Goal: Obtain resource: Download file/media

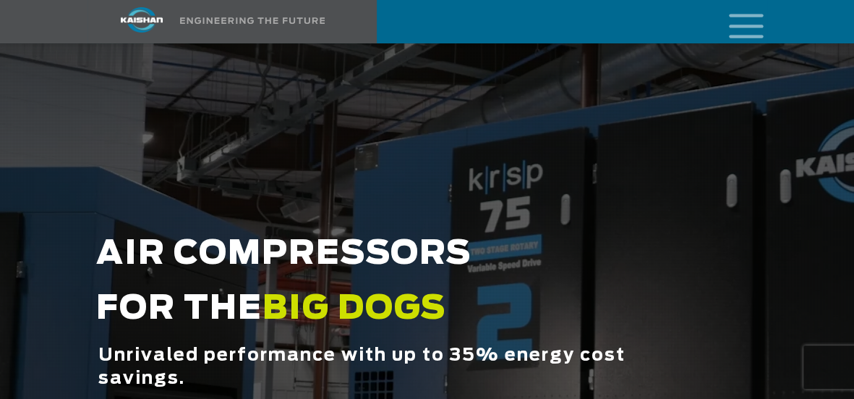
scroll to position [43, 0]
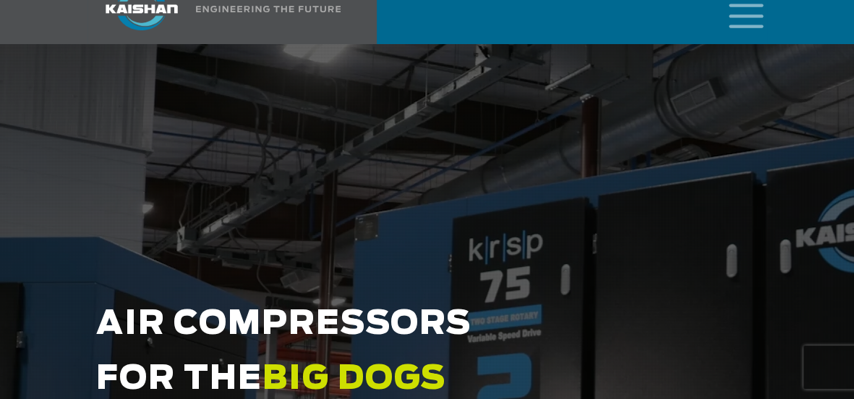
click at [854, 30] on html "Industries Aerospace Agriculture Amusement Parks Aquaculture Automotive Aviatio…" at bounding box center [427, 156] width 854 height 399
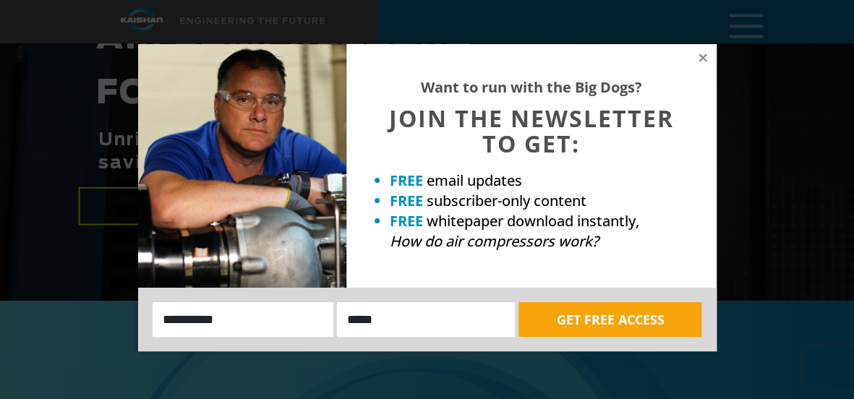
scroll to position [336, 0]
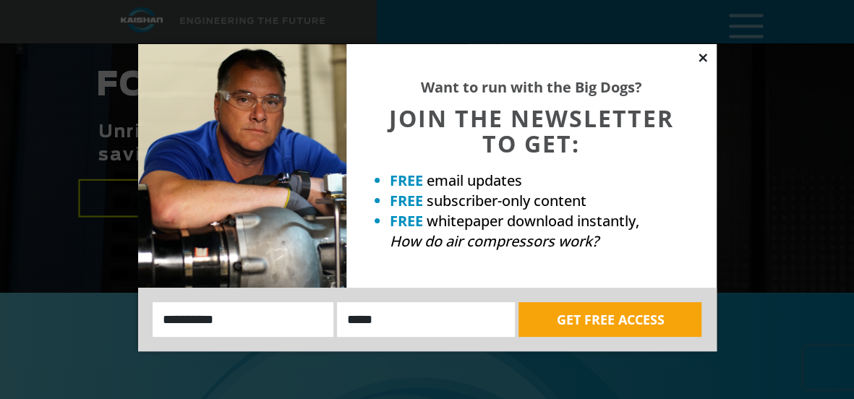
click at [698, 58] on icon at bounding box center [703, 57] width 13 height 13
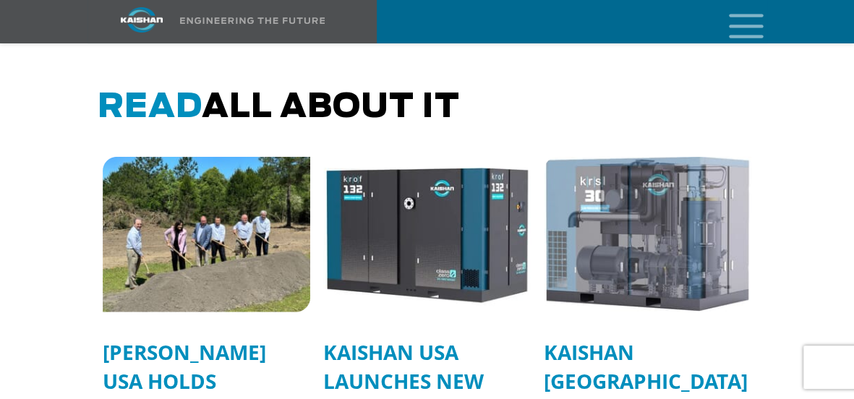
scroll to position [4008, 0]
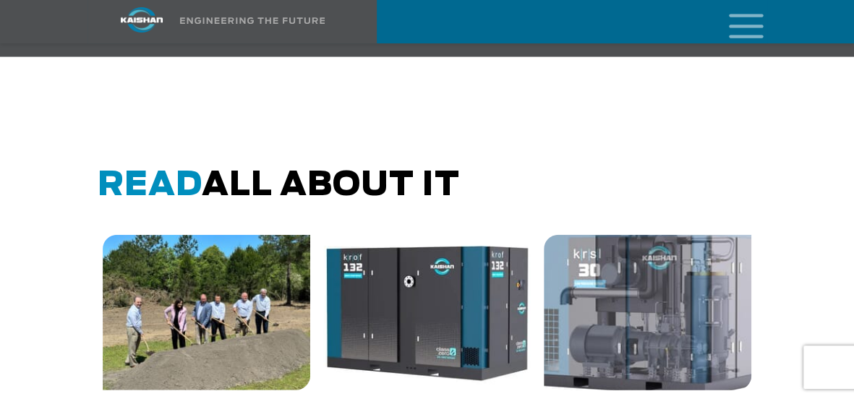
click at [671, 331] on img at bounding box center [648, 312] width 229 height 171
click at [624, 341] on img at bounding box center [648, 312] width 229 height 171
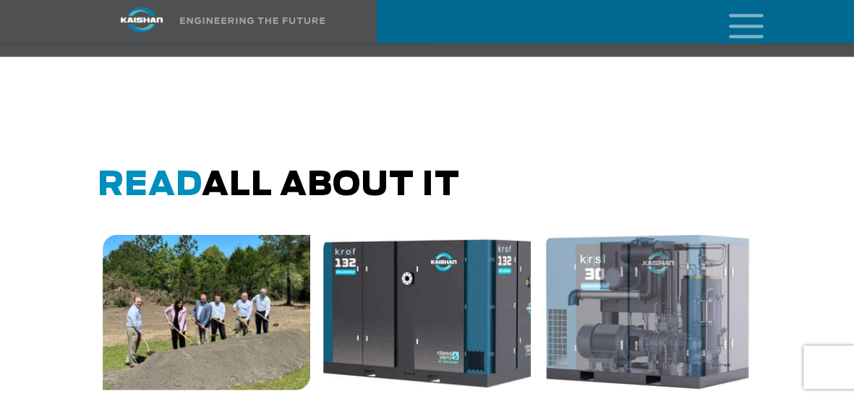
click at [396, 315] on img at bounding box center [427, 312] width 229 height 171
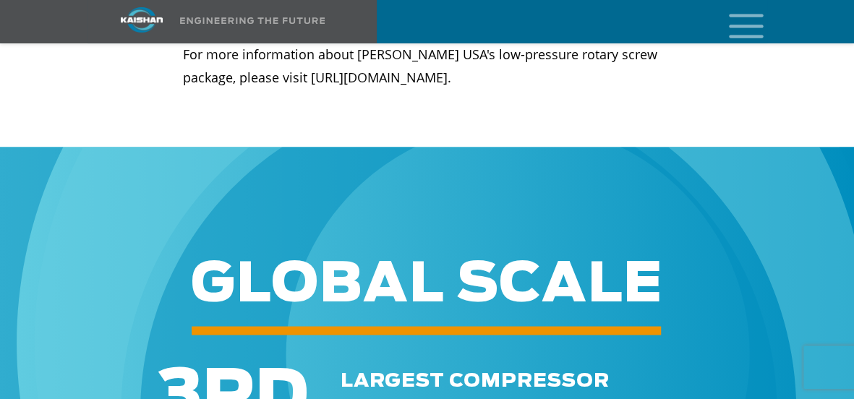
scroll to position [1013, 0]
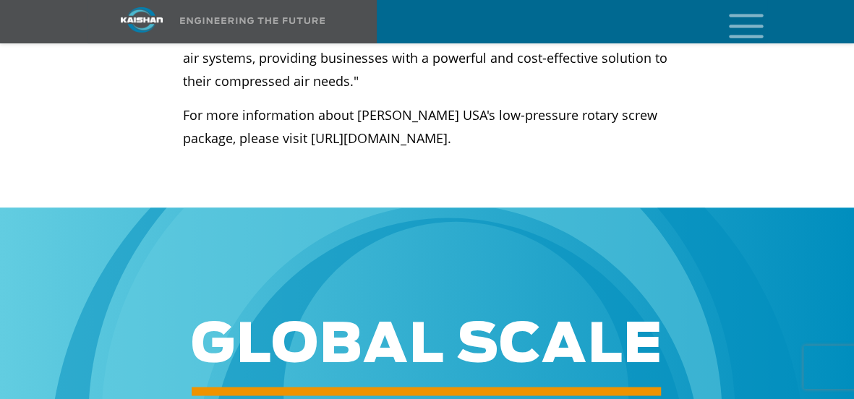
drag, startPoint x: 858, startPoint y: 135, endPoint x: 616, endPoint y: -73, distance: 319.1
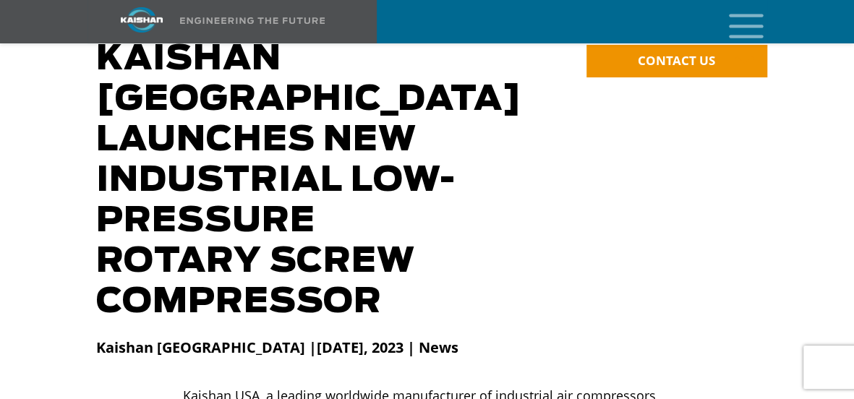
scroll to position [0, 0]
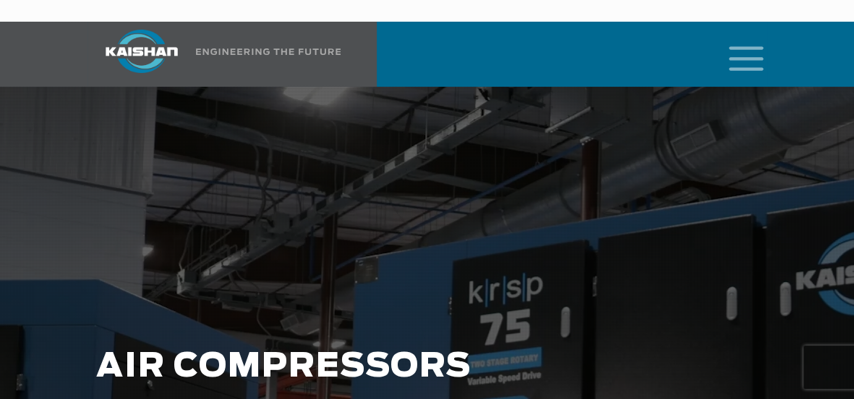
click at [749, 38] on icon "mobile menu" at bounding box center [746, 57] width 46 height 45
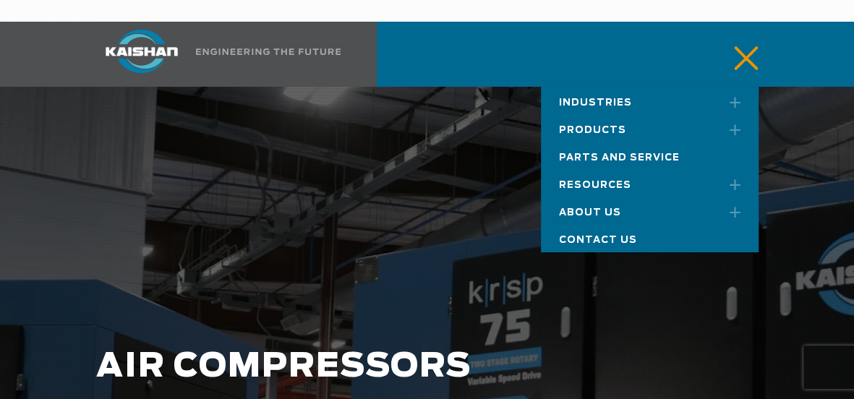
click at [603, 126] on span "Products" at bounding box center [592, 130] width 67 height 9
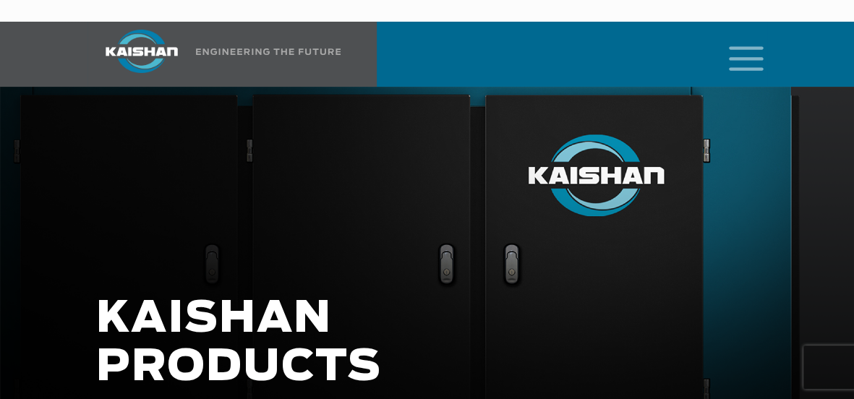
click at [854, 44] on html "Industries Aerospace Agriculture Amusement Parks Aquaculture Automotive Aviatio…" at bounding box center [427, 199] width 854 height 399
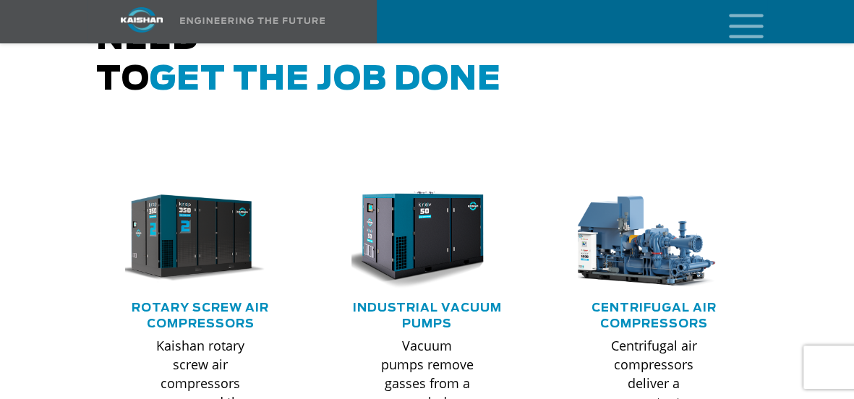
scroll to position [943, 0]
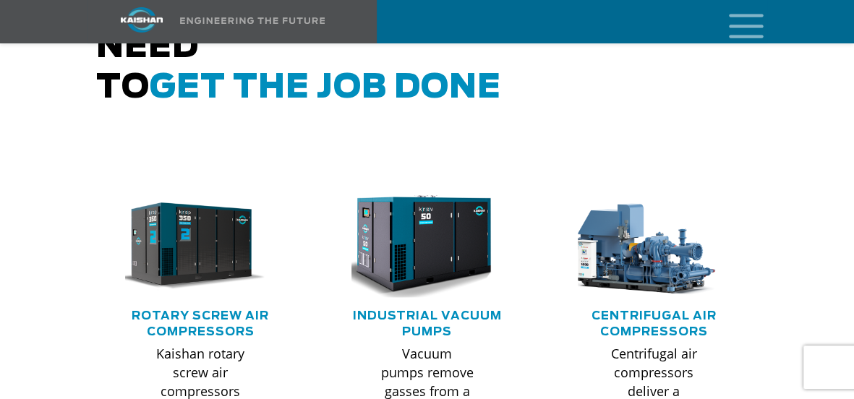
click at [419, 207] on img at bounding box center [416, 246] width 166 height 112
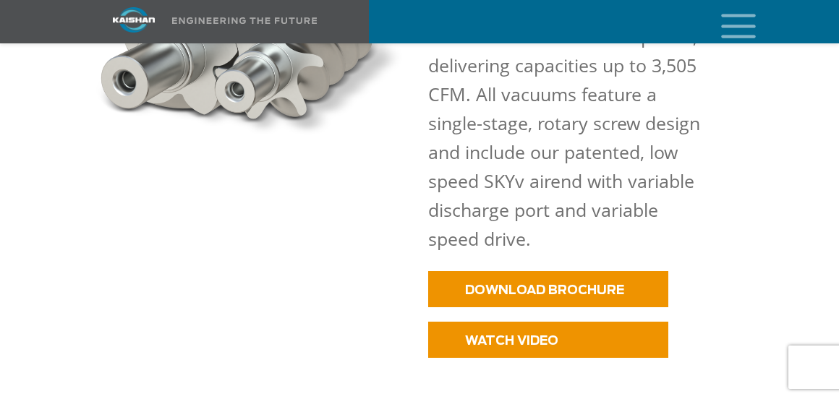
scroll to position [1289, 0]
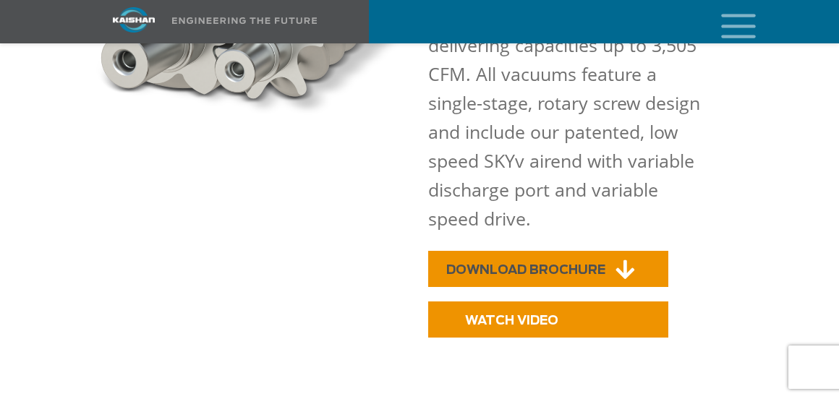
click at [538, 264] on span "DOWNLOAD BROCHURE" at bounding box center [525, 270] width 159 height 12
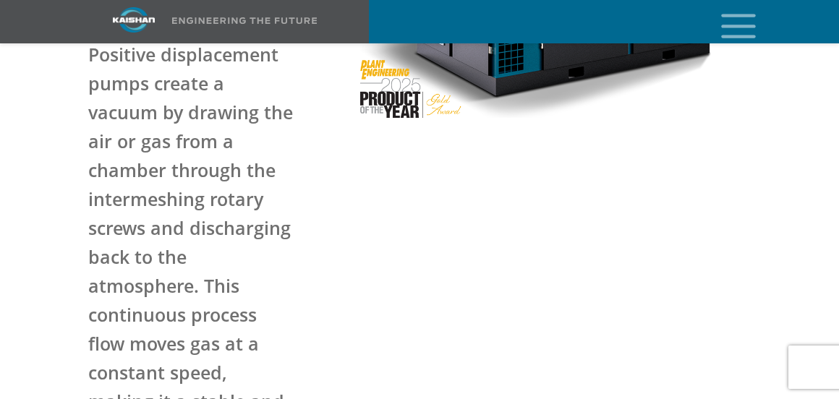
scroll to position [286, 0]
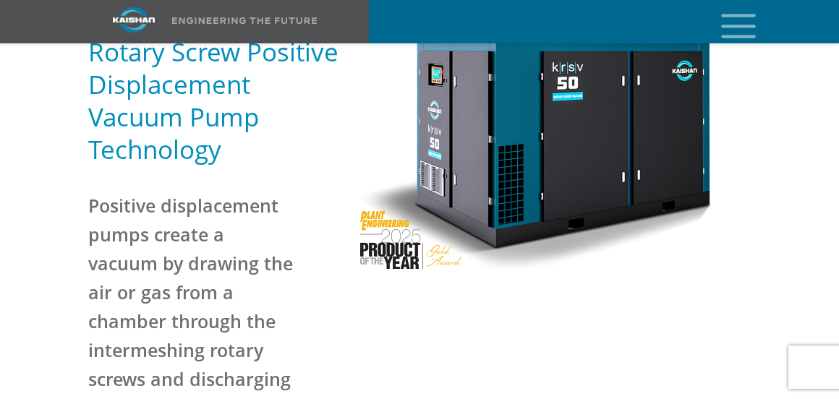
click at [735, 22] on icon "mobile menu" at bounding box center [738, 24] width 46 height 45
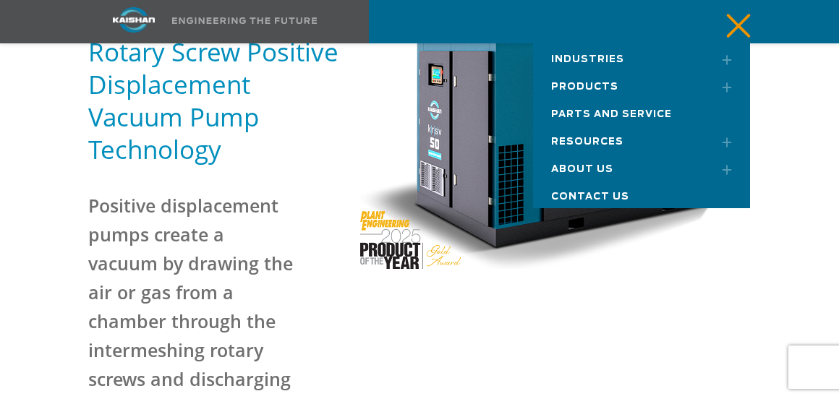
click at [616, 114] on span "Parts and Service" at bounding box center [611, 114] width 121 height 9
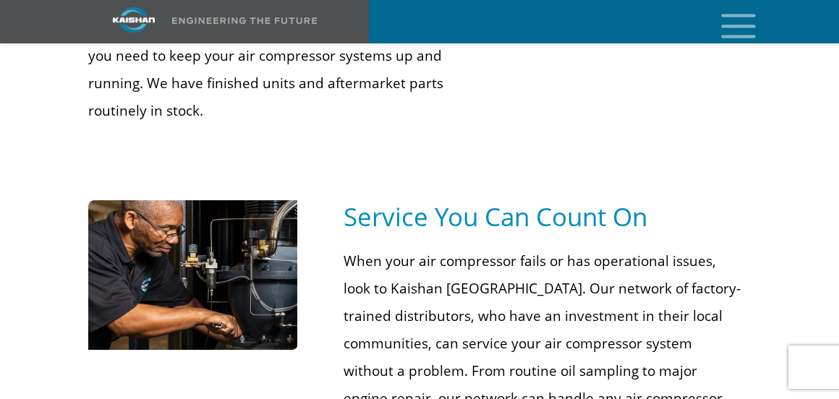
scroll to position [1033, 0]
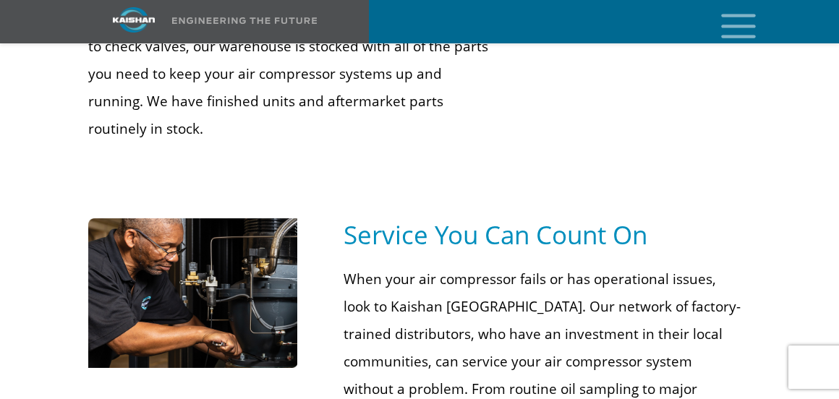
click at [286, 218] on img at bounding box center [193, 293] width 210 height 150
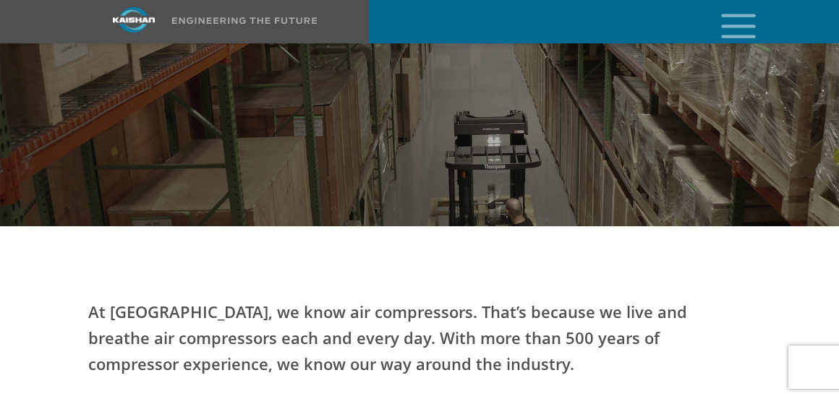
scroll to position [0, 0]
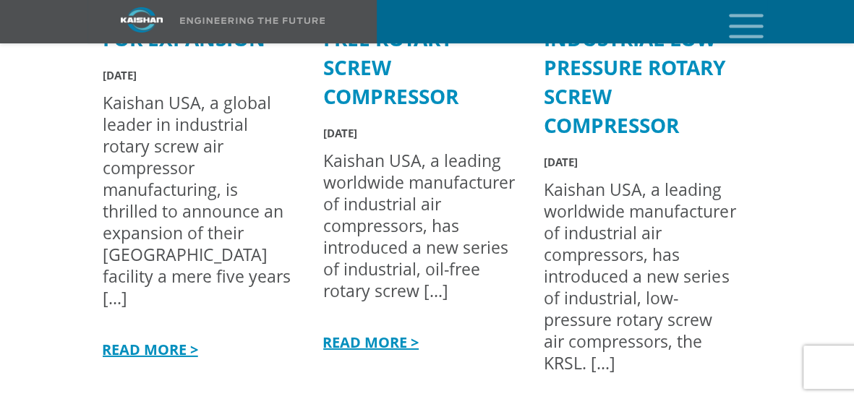
scroll to position [4494, 0]
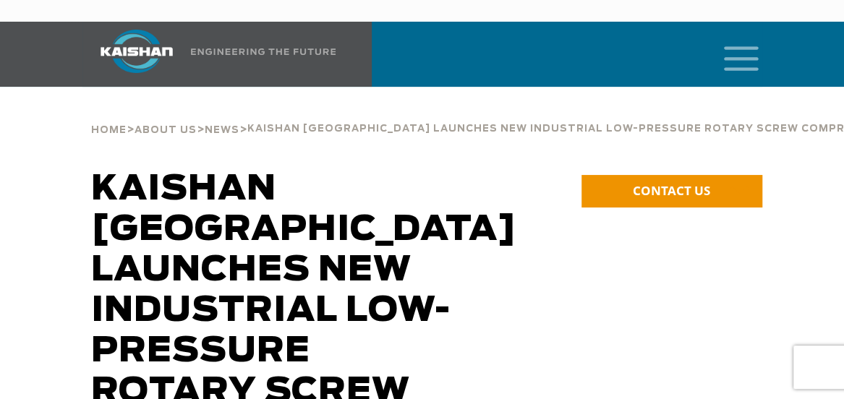
scroll to position [3, 0]
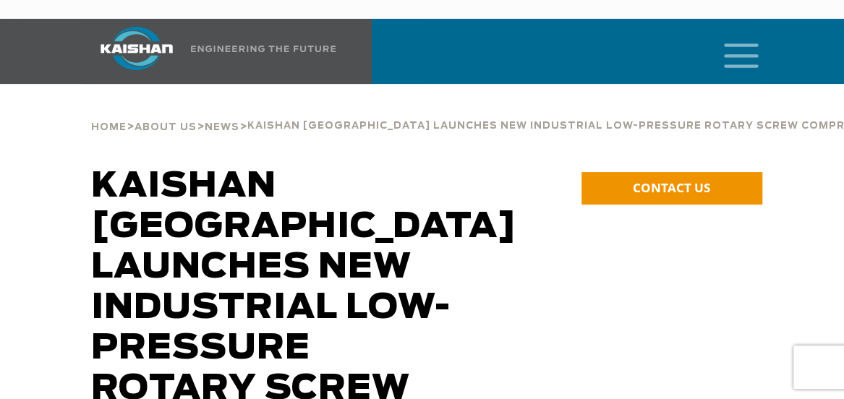
click at [765, 37] on div "Industries Aerospace Agriculture Amusement Parks Aquaculture Automotive Aviatio…" at bounding box center [422, 51] width 844 height 65
click at [739, 37] on icon "mobile menu" at bounding box center [741, 54] width 46 height 45
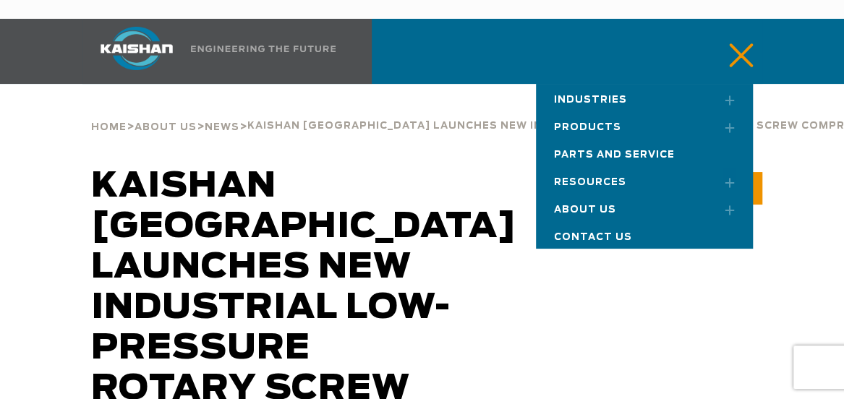
click at [595, 150] on span "Parts and Service" at bounding box center [614, 154] width 121 height 9
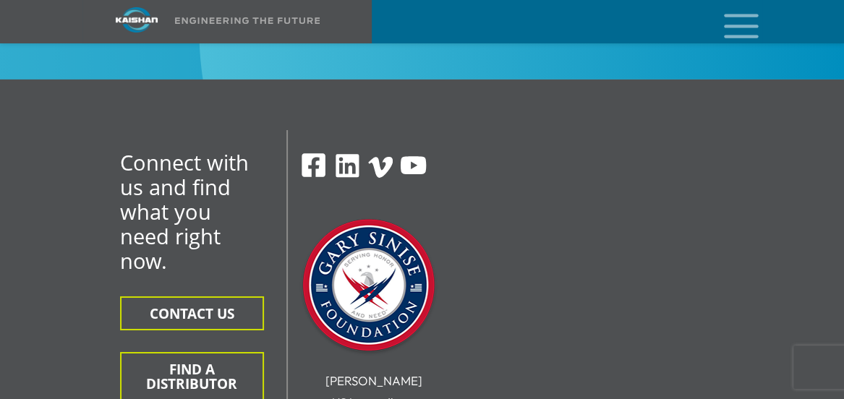
scroll to position [2147, 0]
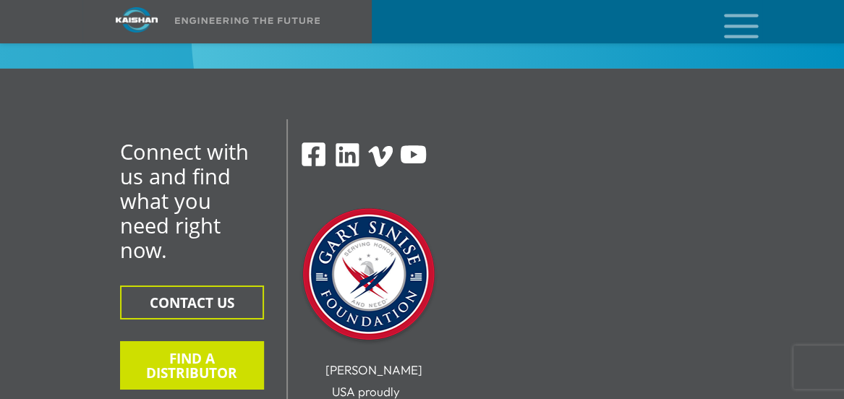
click at [197, 341] on button "FIND A DISTRIBUTOR" at bounding box center [192, 365] width 144 height 48
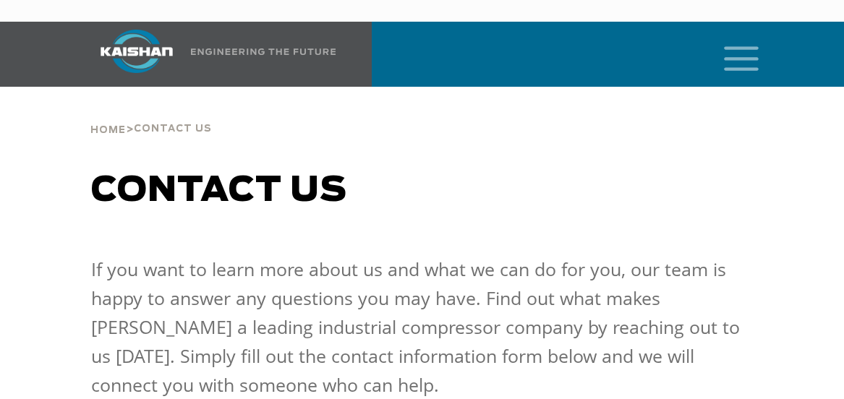
select select "**********"
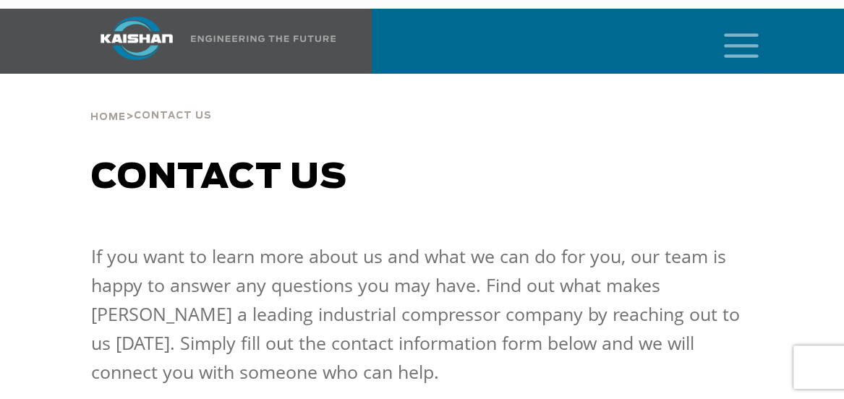
scroll to position [15, 0]
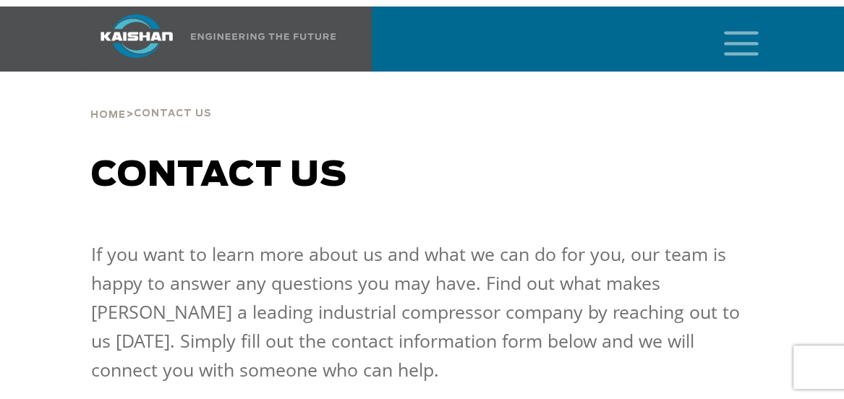
click at [752, 20] on icon "mobile menu" at bounding box center [741, 42] width 46 height 45
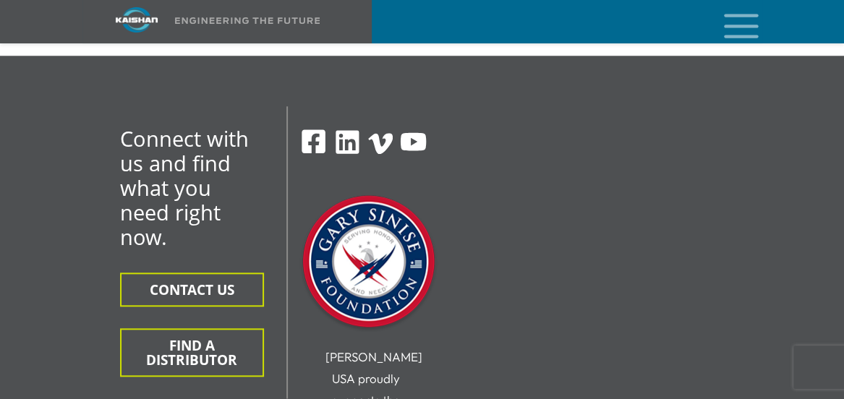
scroll to position [603, 0]
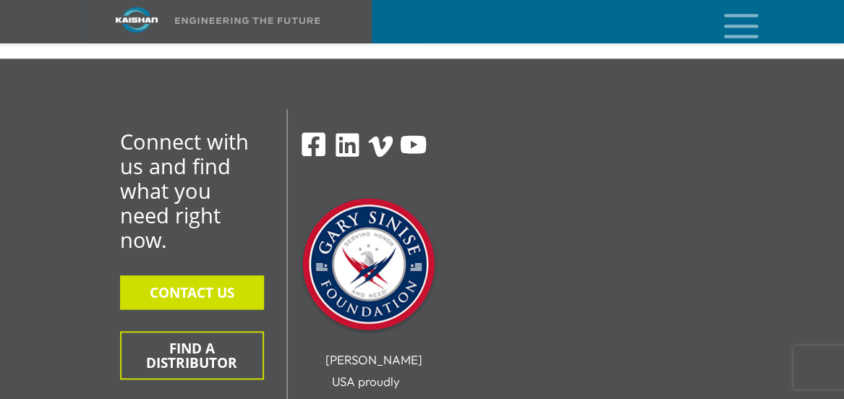
click at [201, 276] on button "CONTACT US" at bounding box center [192, 293] width 144 height 34
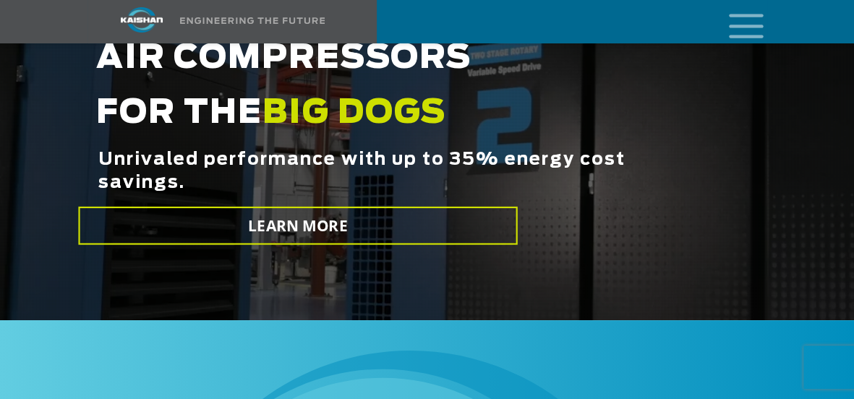
scroll to position [247, 0]
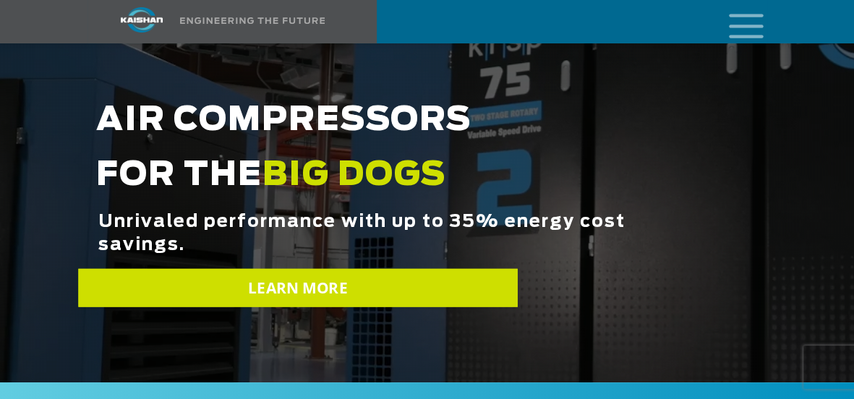
click at [483, 269] on link "LEARN MORE" at bounding box center [297, 288] width 439 height 38
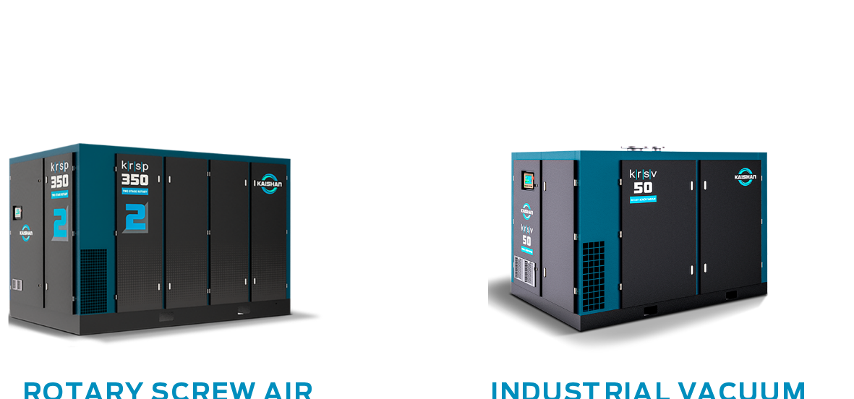
scroll to position [1004, 0]
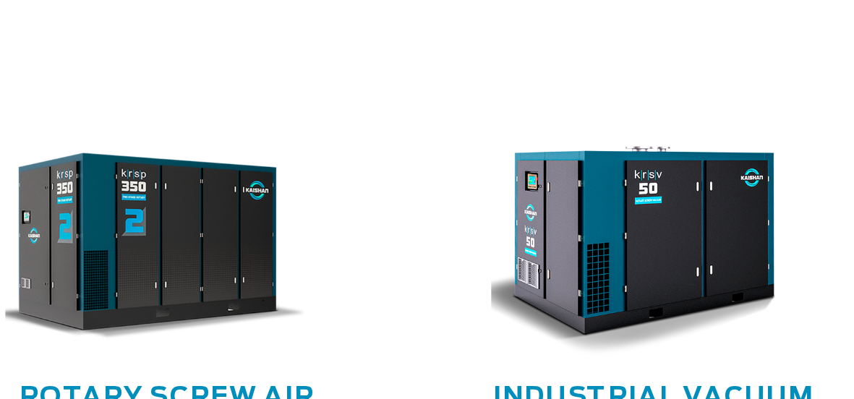
click at [235, 186] on div ".path{fill:none;stroke:#333;stroke-miterlimit:10;stroke-width:1.5px;}" at bounding box center [200, 190] width 169 height 113
click at [216, 282] on p "Kaishan rotary screw air compressors run around the clock." at bounding box center [200, 329] width 93 height 94
click at [182, 249] on link "Rotary Screw Air Compressors" at bounding box center [200, 262] width 137 height 27
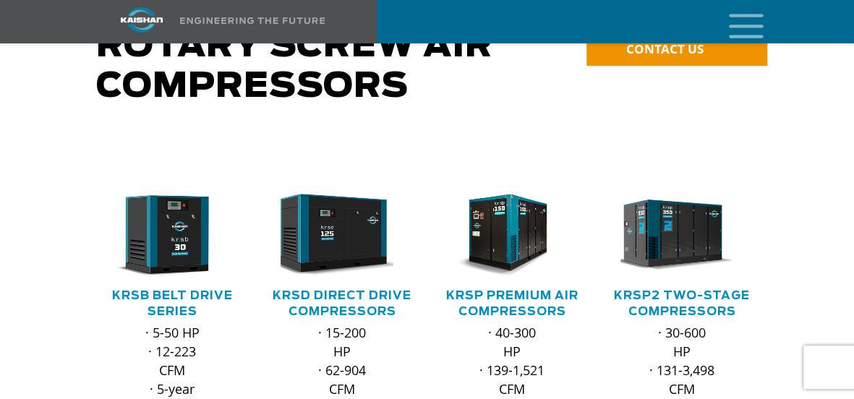
scroll to position [174, 0]
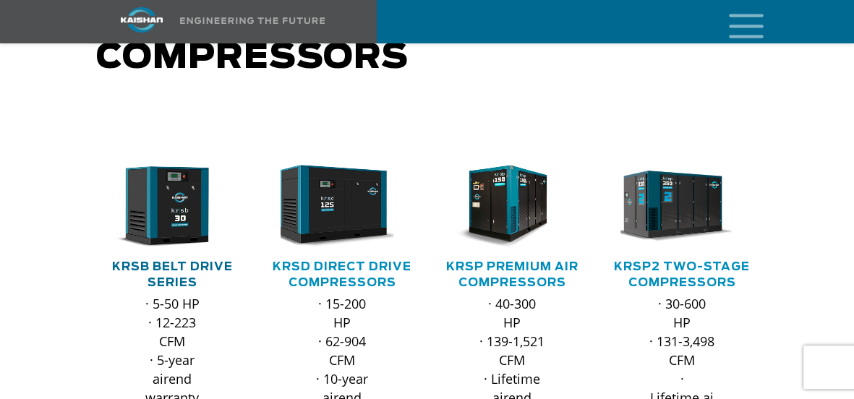
click at [166, 261] on link "KRSB Belt Drive Series" at bounding box center [172, 274] width 121 height 27
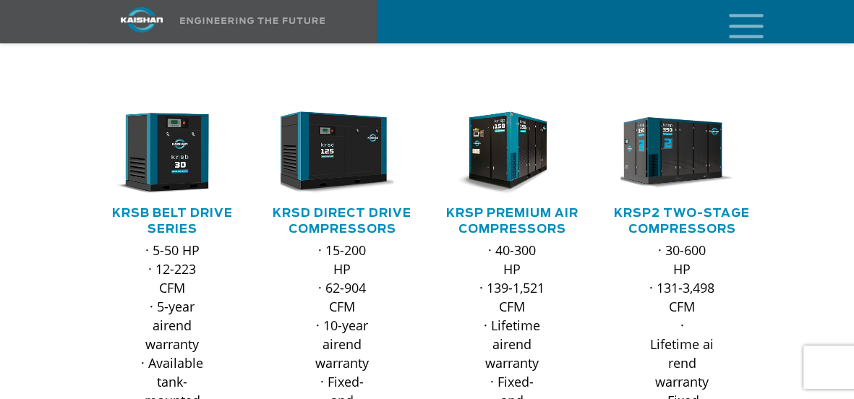
scroll to position [241, 0]
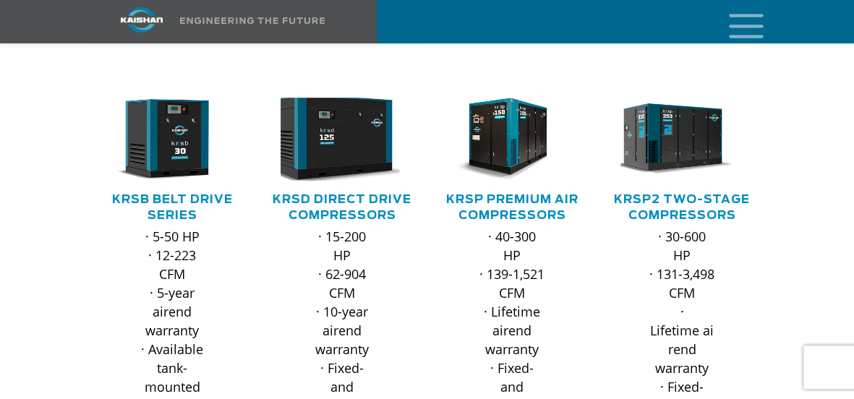
click at [341, 134] on img at bounding box center [331, 139] width 136 height 92
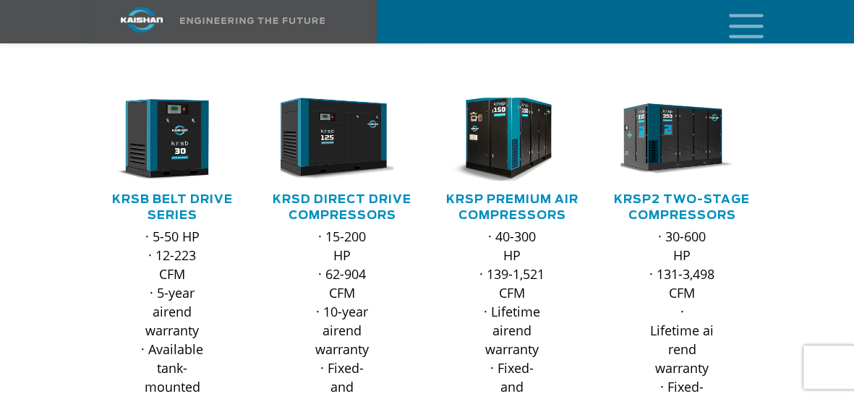
click at [530, 100] on img at bounding box center [501, 139] width 136 height 92
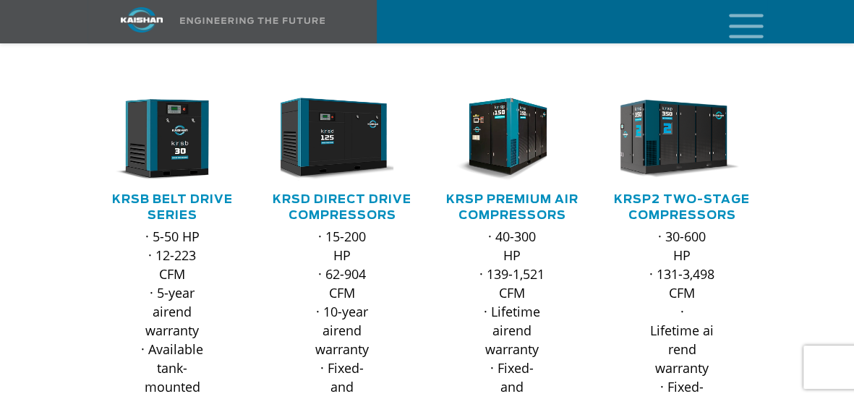
click at [631, 107] on img at bounding box center [671, 139] width 136 height 92
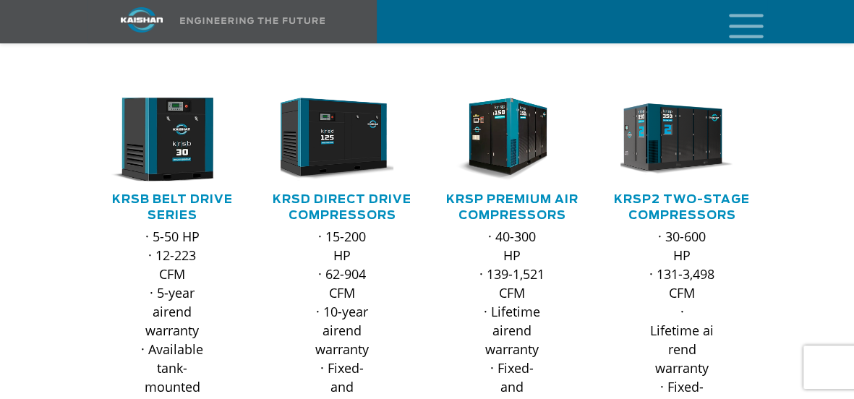
click at [155, 137] on img at bounding box center [161, 139] width 136 height 92
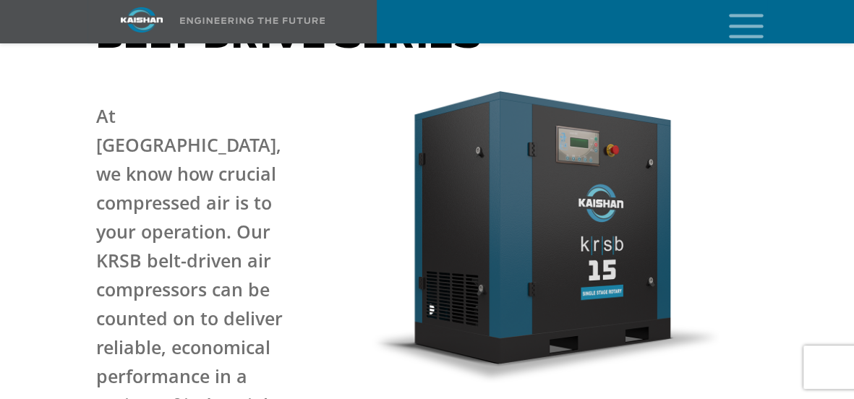
scroll to position [179, 0]
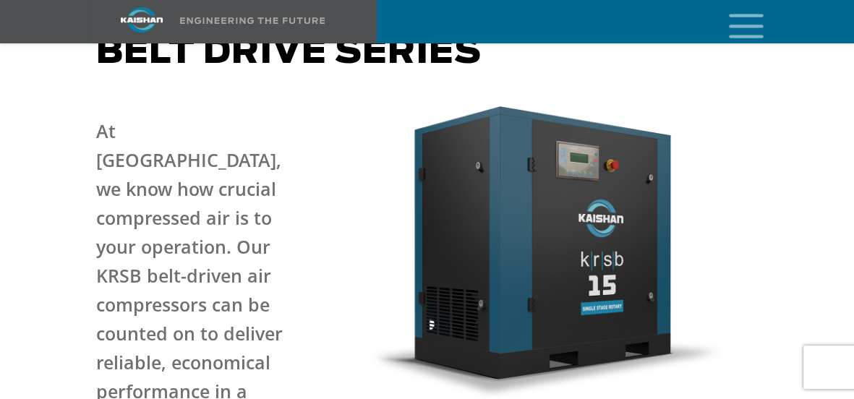
click at [647, 209] on img at bounding box center [544, 250] width 352 height 297
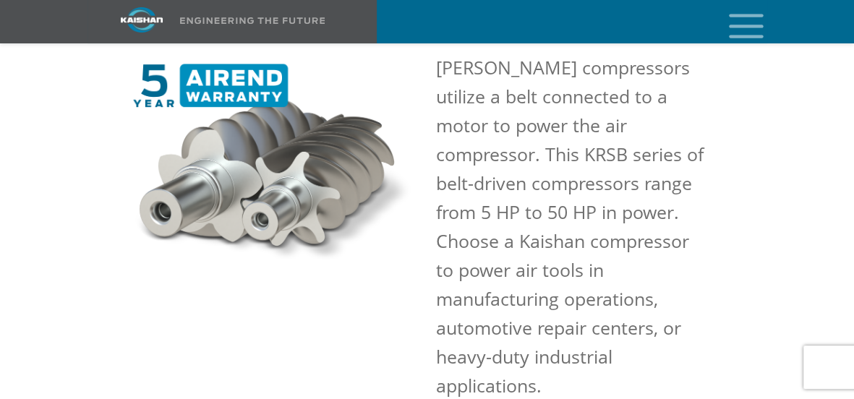
scroll to position [1011, 0]
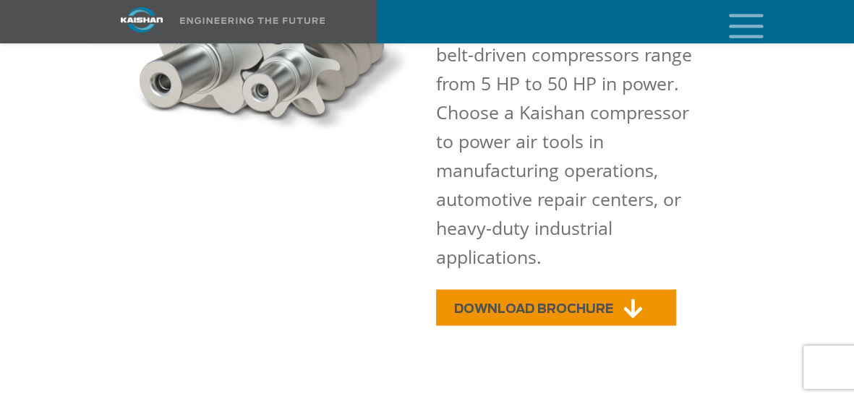
click at [609, 289] on link "DOWNLOAD BROCHURE" at bounding box center [556, 307] width 240 height 36
click at [628, 297] on icon at bounding box center [633, 308] width 19 height 22
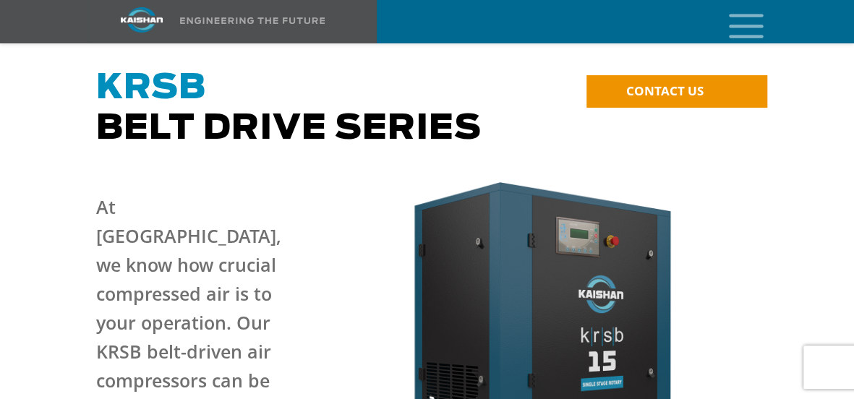
scroll to position [0, 0]
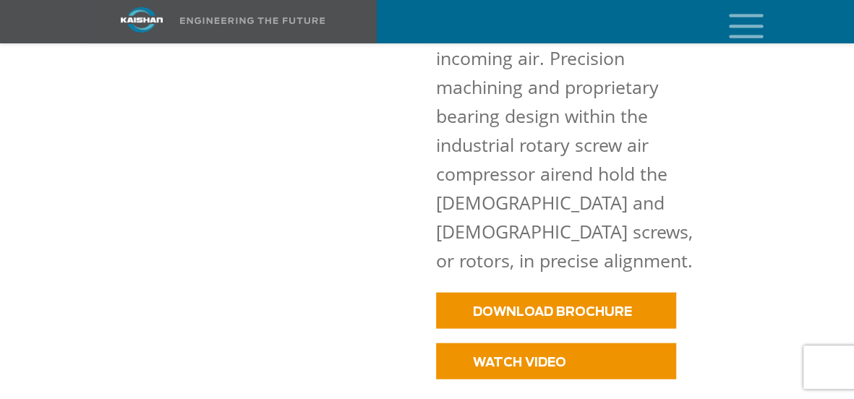
scroll to position [1349, 0]
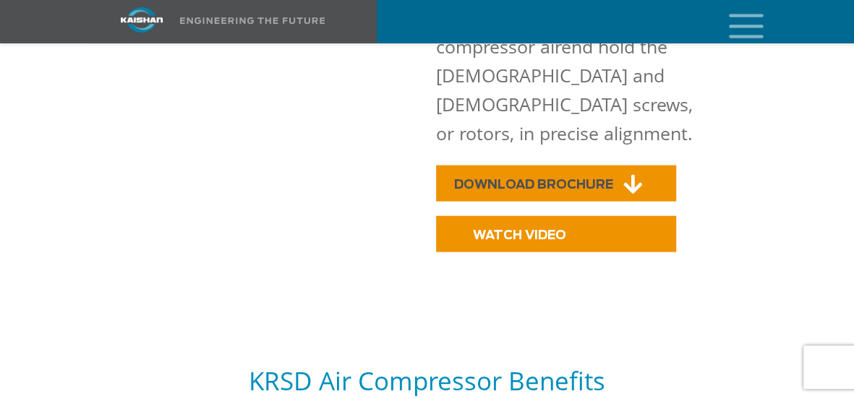
click at [545, 166] on link "DOWNLOAD BROCHURE" at bounding box center [556, 184] width 240 height 36
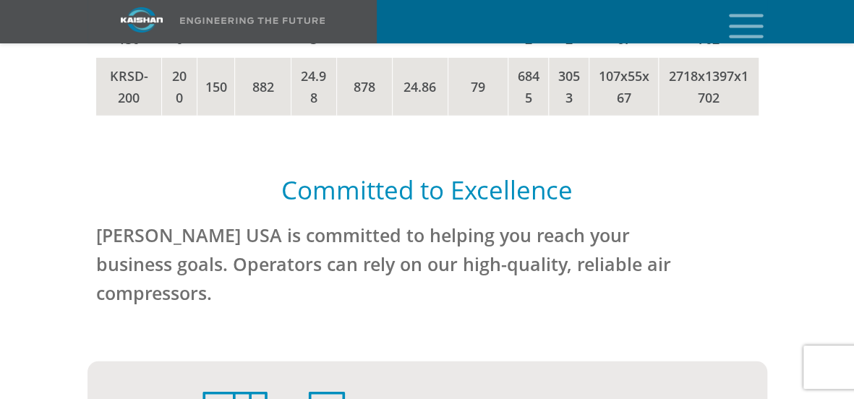
scroll to position [0, 0]
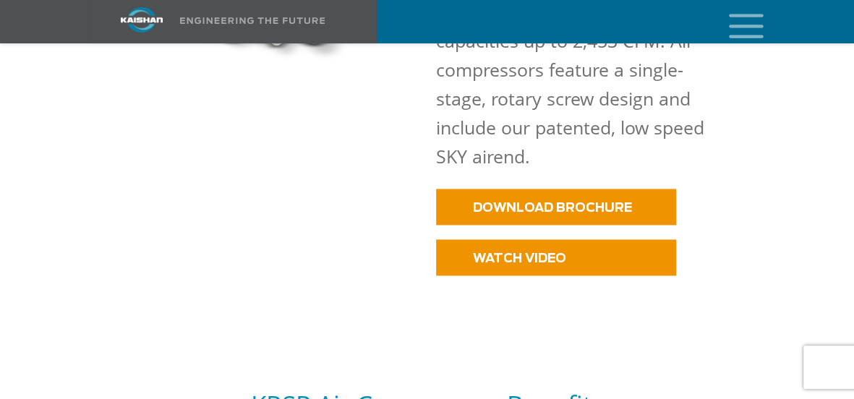
scroll to position [914, 0]
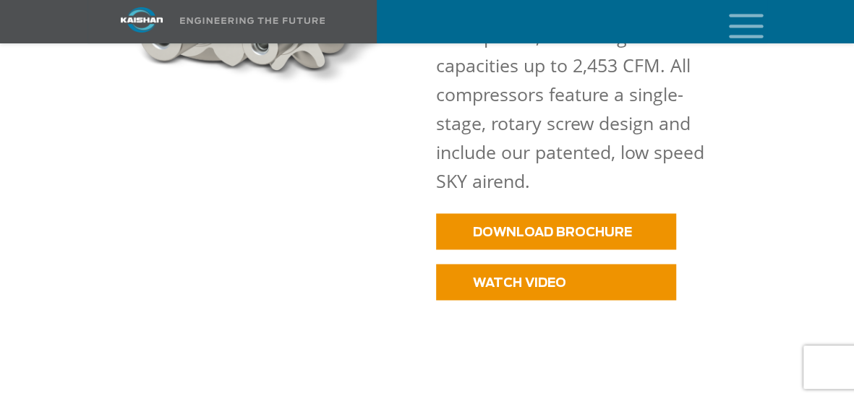
drag, startPoint x: 858, startPoint y: 35, endPoint x: 859, endPoint y: 92, distance: 56.4
click at [532, 226] on span "DOWNLOAD BROCHURE" at bounding box center [533, 232] width 159 height 12
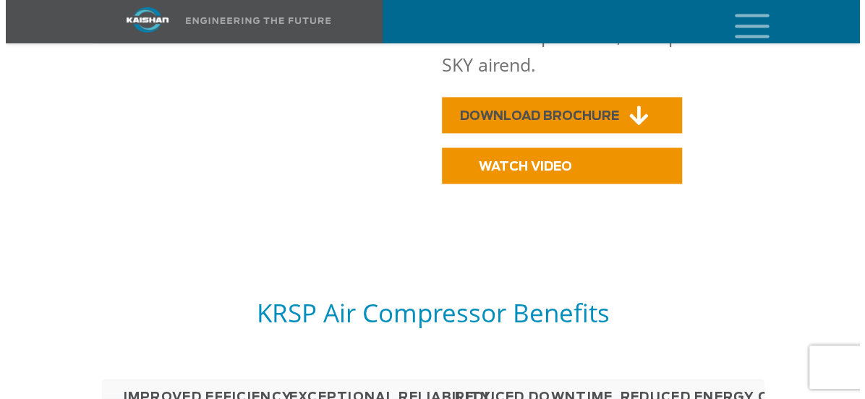
scroll to position [1062, 0]
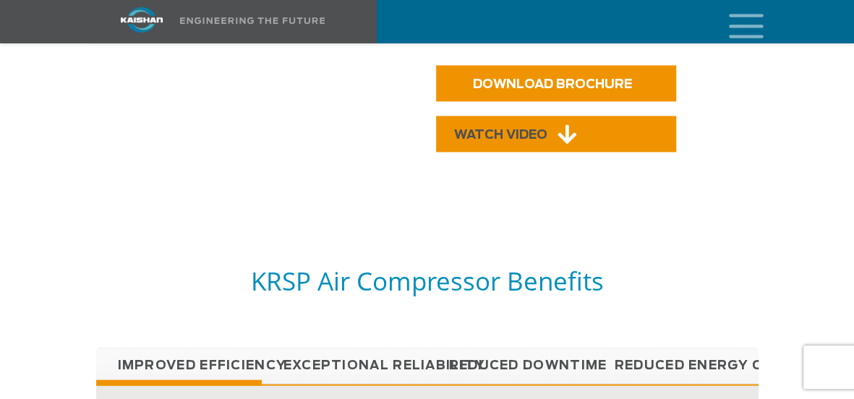
click at [541, 129] on span "WATCH VIDEO" at bounding box center [500, 135] width 93 height 12
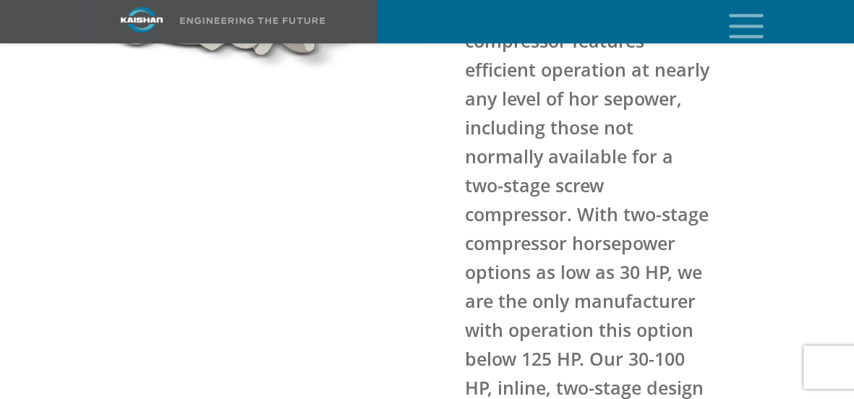
scroll to position [1096, 0]
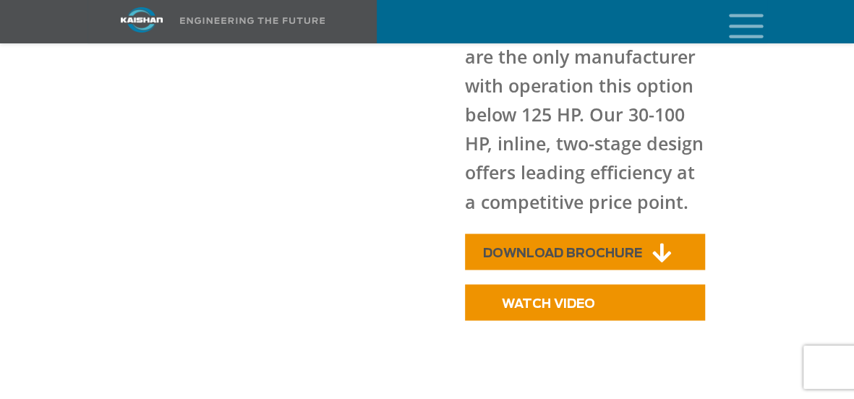
click at [561, 247] on span "DOWNLOAD BROCHURE" at bounding box center [562, 253] width 159 height 12
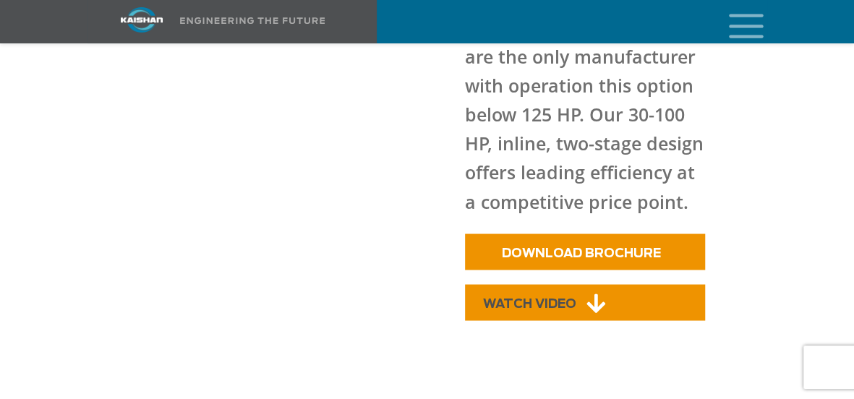
click at [528, 297] on span "WATCH VIDEO" at bounding box center [529, 303] width 93 height 12
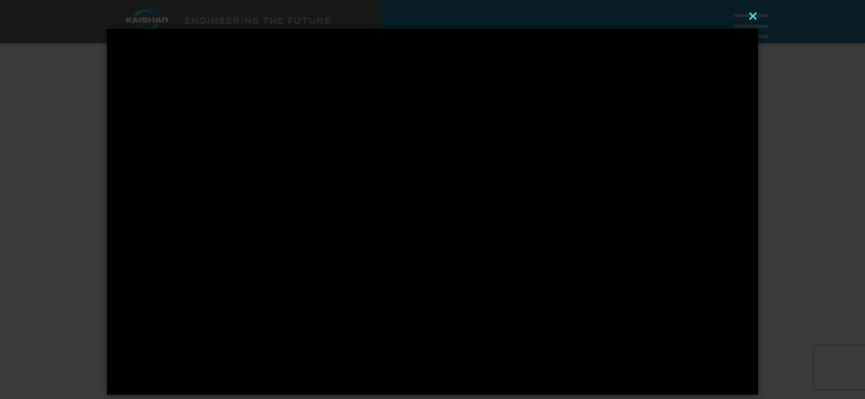
click at [758, 13] on button "×" at bounding box center [436, 16] width 651 height 32
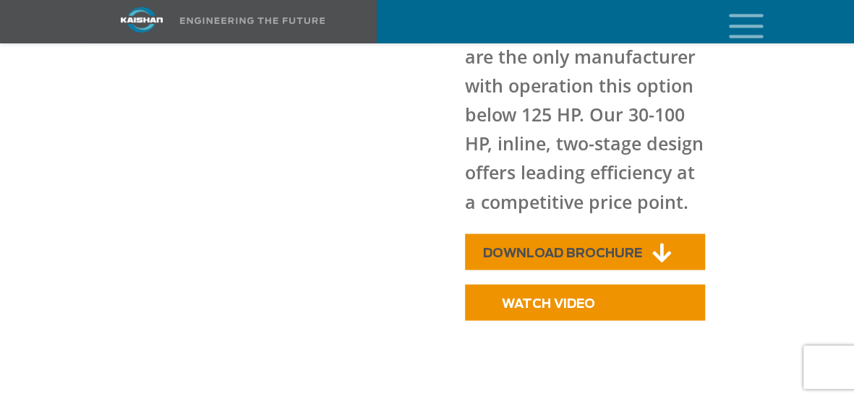
click at [558, 247] on span "DOWNLOAD BROCHURE" at bounding box center [562, 253] width 159 height 12
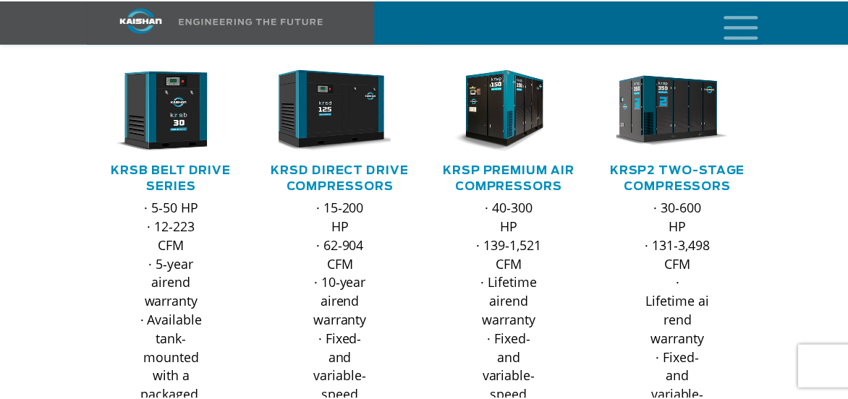
scroll to position [241, 0]
